Goal: Communication & Community: Answer question/provide support

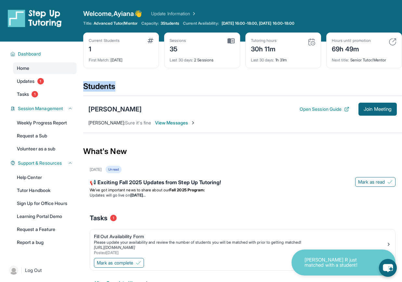
drag, startPoint x: 192, startPoint y: 90, endPoint x: 84, endPoint y: 87, distance: 108.0
click at [84, 87] on div "Students" at bounding box center [242, 88] width 319 height 14
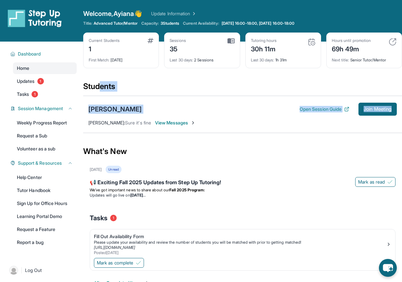
drag, startPoint x: 102, startPoint y: 87, endPoint x: 130, endPoint y: 116, distance: 39.8
click at [130, 116] on section "Students [PERSON_NAME] Open Session Guide Join Meeting [PERSON_NAME] : Sure it'…" at bounding box center [242, 109] width 319 height 56
click at [130, 116] on div "[PERSON_NAME] Open Session Guide Join Meeting [PERSON_NAME] : Sure it's fine Vi…" at bounding box center [242, 114] width 319 height 37
drag, startPoint x: 94, startPoint y: 89, endPoint x: 122, endPoint y: 119, distance: 40.7
click at [122, 119] on section "Students [PERSON_NAME] Open Session Guide Join Meeting [PERSON_NAME] : Sure it'…" at bounding box center [242, 109] width 319 height 56
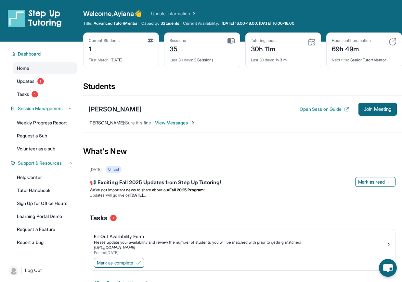
click at [88, 91] on div "Students" at bounding box center [242, 88] width 319 height 14
drag, startPoint x: 84, startPoint y: 85, endPoint x: 150, endPoint y: 113, distance: 71.8
click at [151, 113] on section "Students [PERSON_NAME] Open Session Guide Join Meeting [PERSON_NAME] : Sure it'…" at bounding box center [242, 109] width 319 height 56
click at [111, 89] on div "Students" at bounding box center [242, 88] width 319 height 14
drag, startPoint x: 100, startPoint y: 83, endPoint x: 145, endPoint y: 110, distance: 52.8
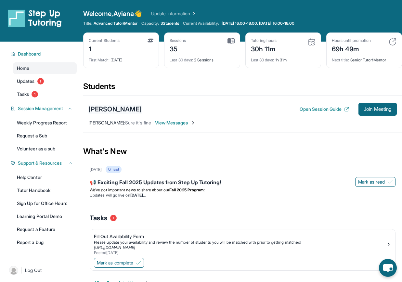
click at [145, 110] on section "Students [PERSON_NAME] Open Session Guide Join Meeting [PERSON_NAME] : Sure it'…" at bounding box center [242, 109] width 319 height 56
click at [142, 110] on div "[PERSON_NAME]" at bounding box center [114, 109] width 53 height 9
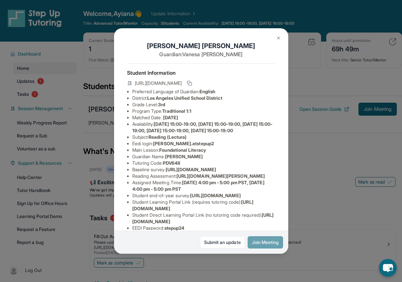
click at [259, 246] on button "Join Meeting" at bounding box center [265, 242] width 35 height 12
